Goal: Information Seeking & Learning: Learn about a topic

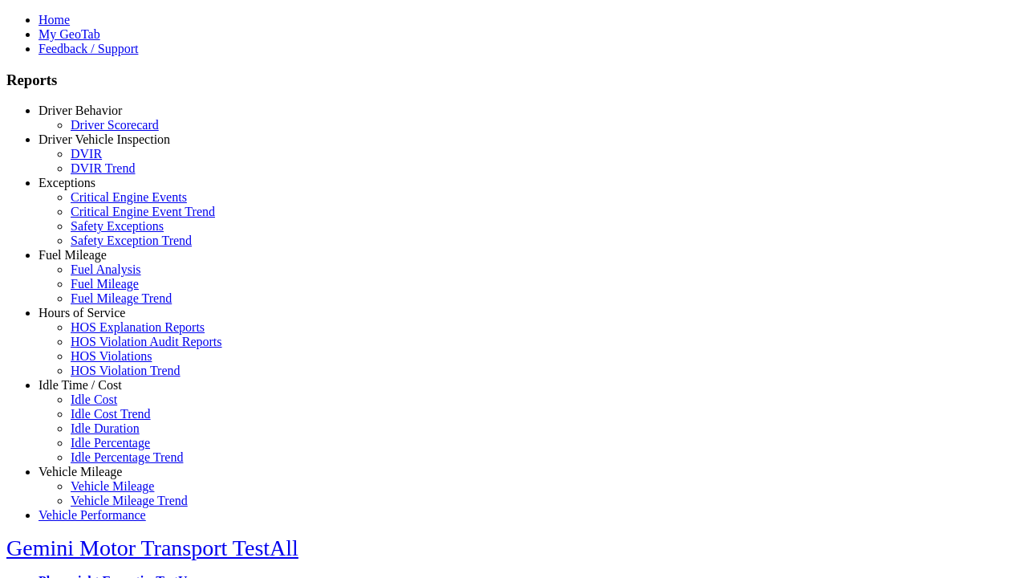
click at [92, 464] on link "Vehicle Mileage" at bounding box center [80, 471] width 83 height 14
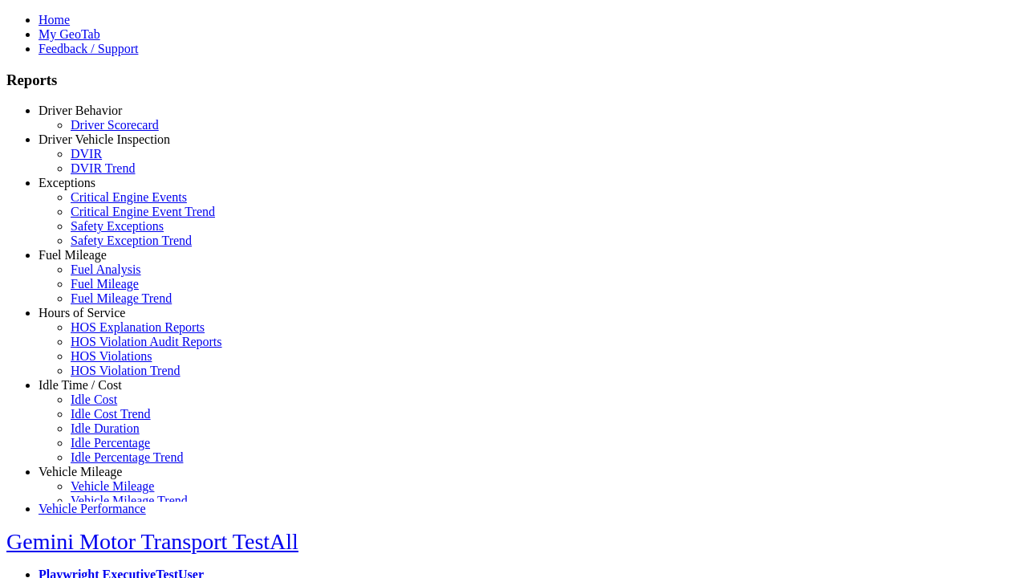
click at [104, 479] on link "Vehicle Mileage" at bounding box center [112, 486] width 83 height 14
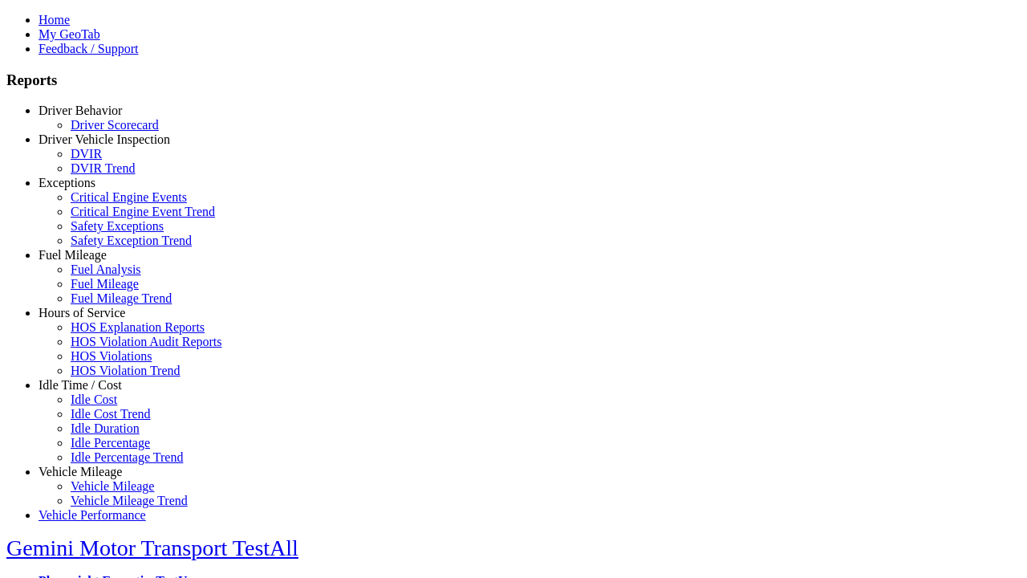
select select "**********"
type input "**********"
